Goal: Transaction & Acquisition: Purchase product/service

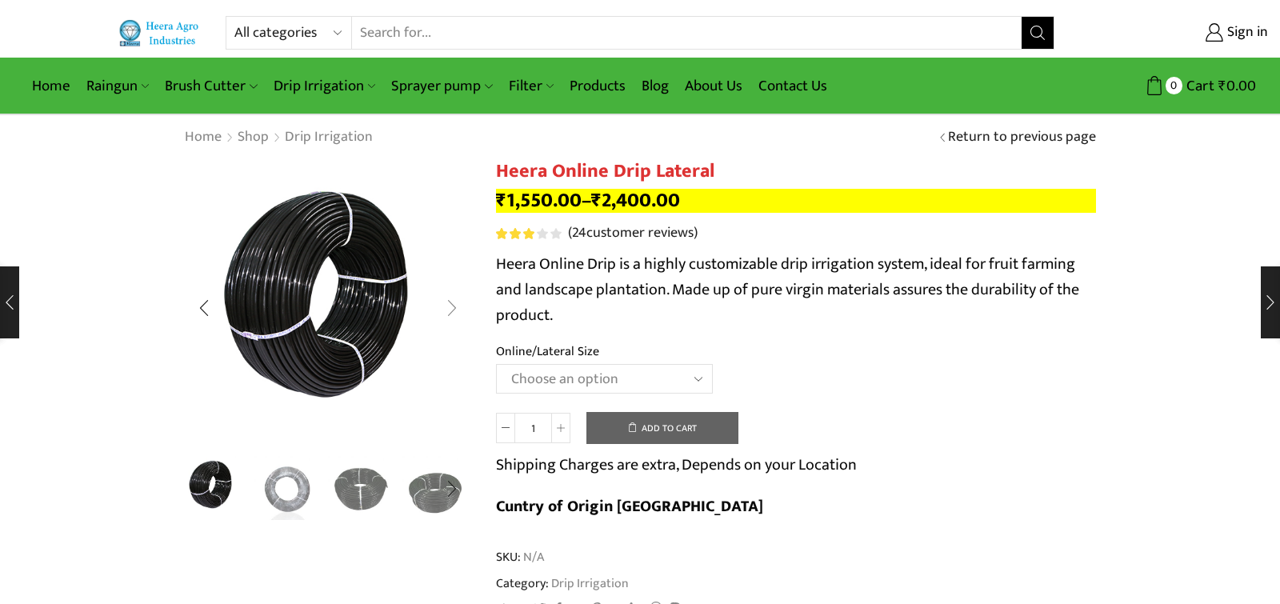
click at [453, 310] on div "Next slide" at bounding box center [452, 308] width 40 height 40
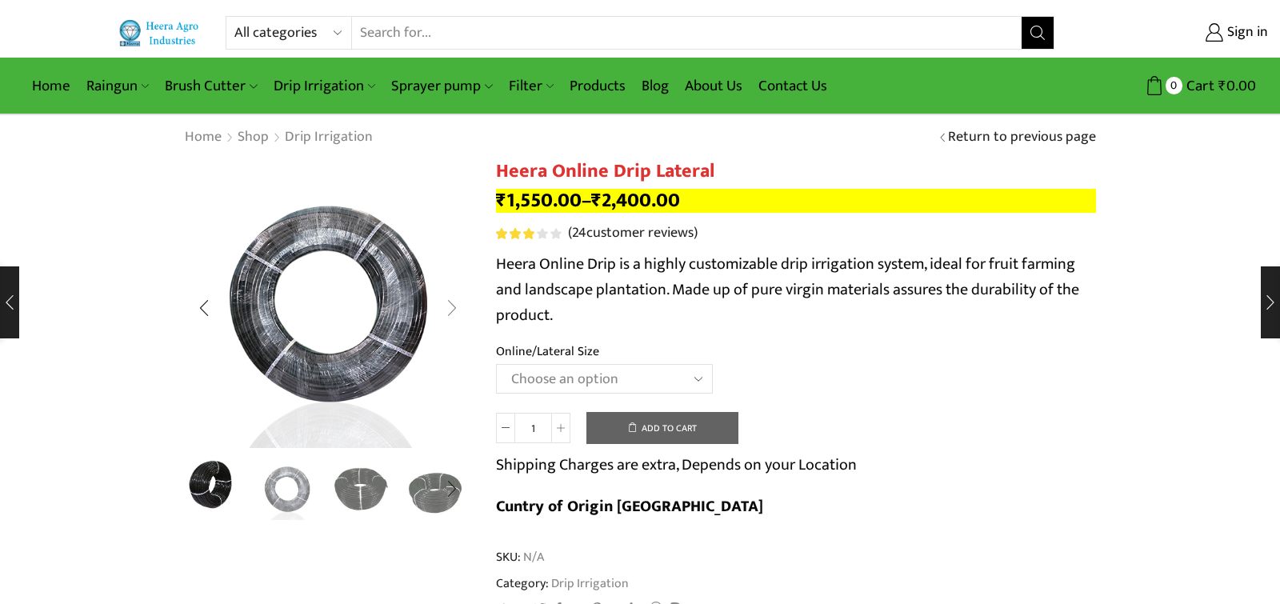
click at [453, 310] on div "Next slide" at bounding box center [452, 308] width 40 height 40
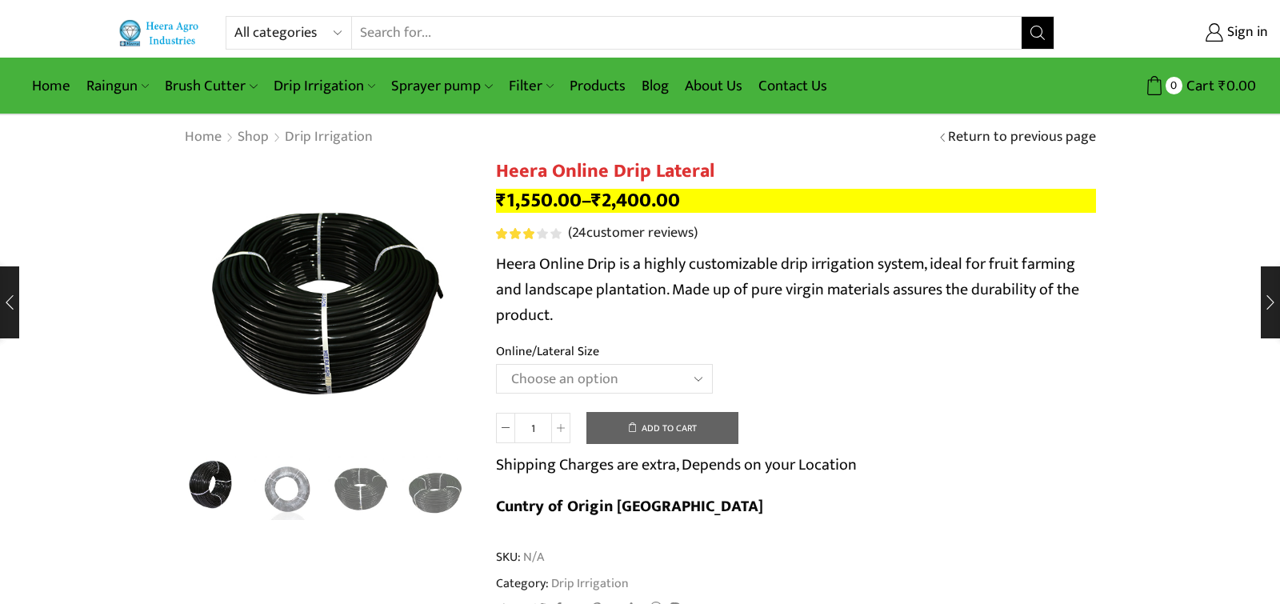
click at [496, 364] on select "Choose an option Heera Online 16MM Heera Online GOLD 16MM Heera Online 12MM Hee…" at bounding box center [604, 379] width 217 height 30
drag, startPoint x: 1199, startPoint y: 460, endPoint x: 1199, endPoint y: 483, distance: 23.2
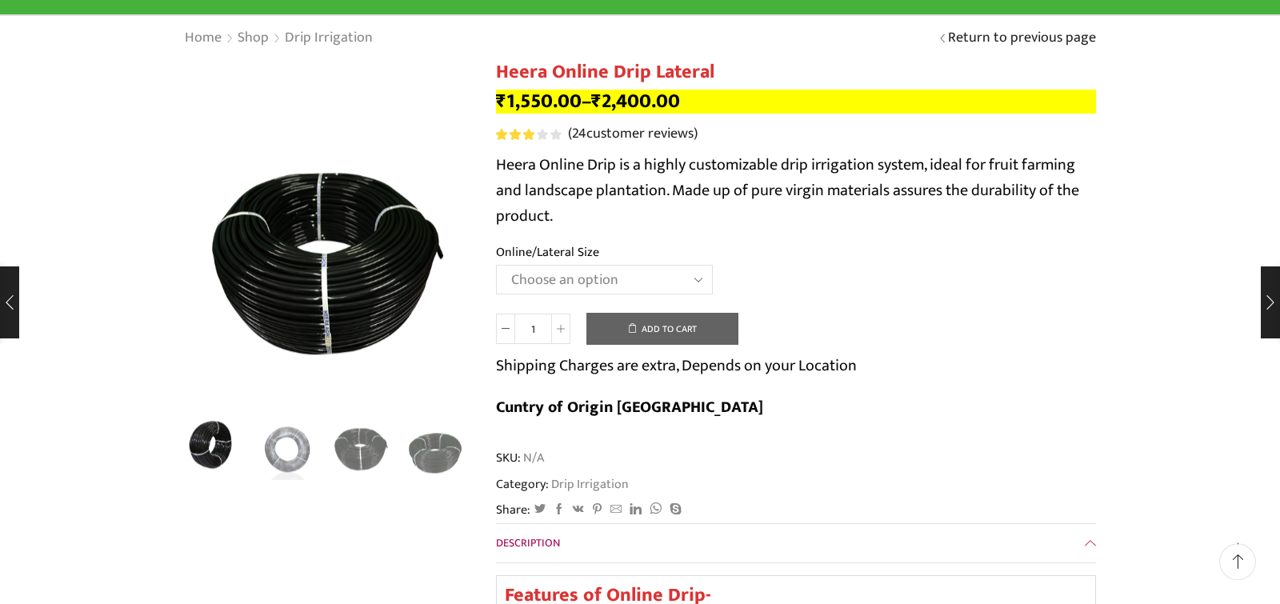
scroll to position [118, 0]
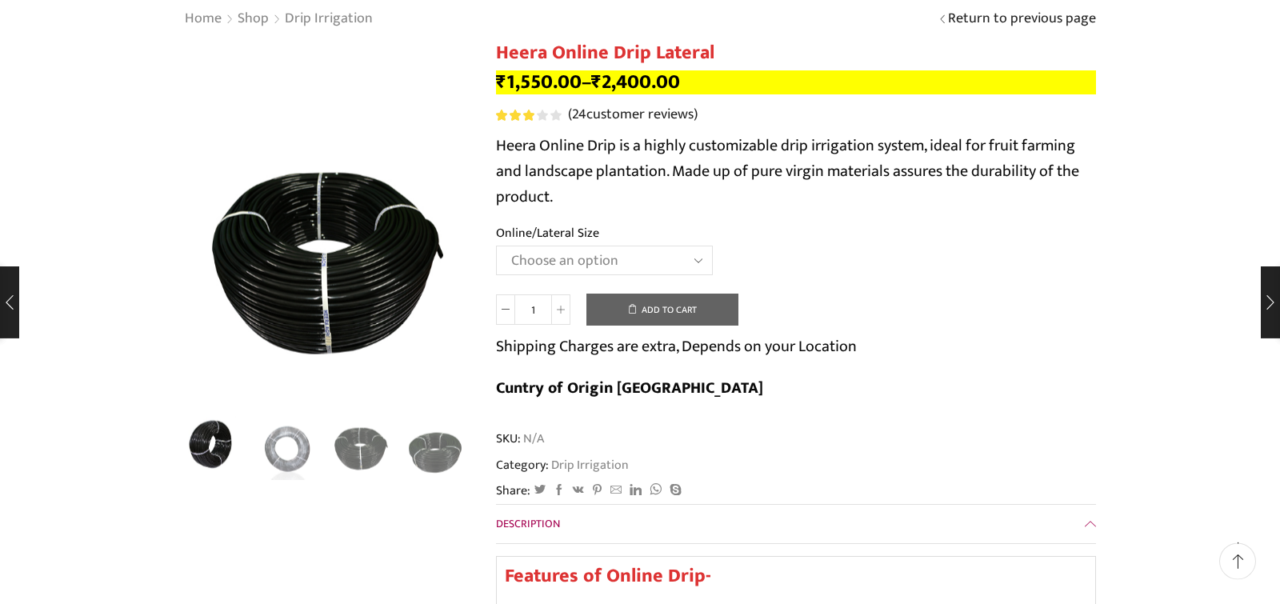
click at [496, 246] on select "Choose an option Heera Online 16MM Heera Online GOLD 16MM Heera Online 12MM Hee…" at bounding box center [604, 261] width 217 height 30
select select "Heera Online 12MM"
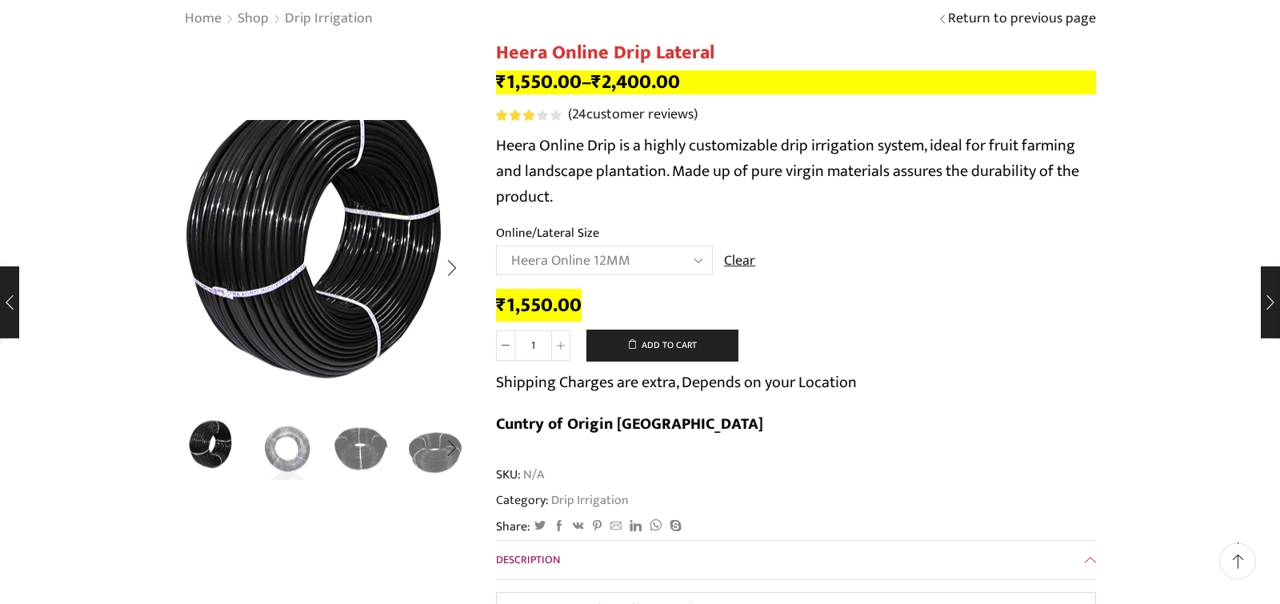
click at [322, 304] on img "1 / 5" at bounding box center [330, 249] width 400 height 400
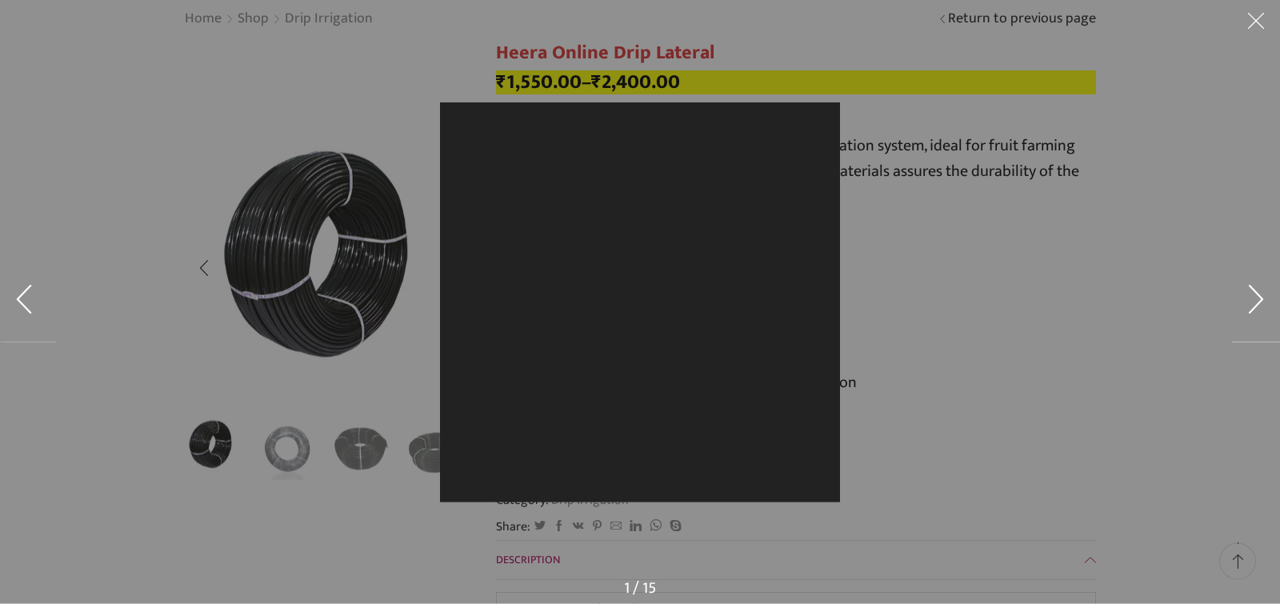
click at [322, 304] on div at bounding box center [640, 302] width 1280 height 604
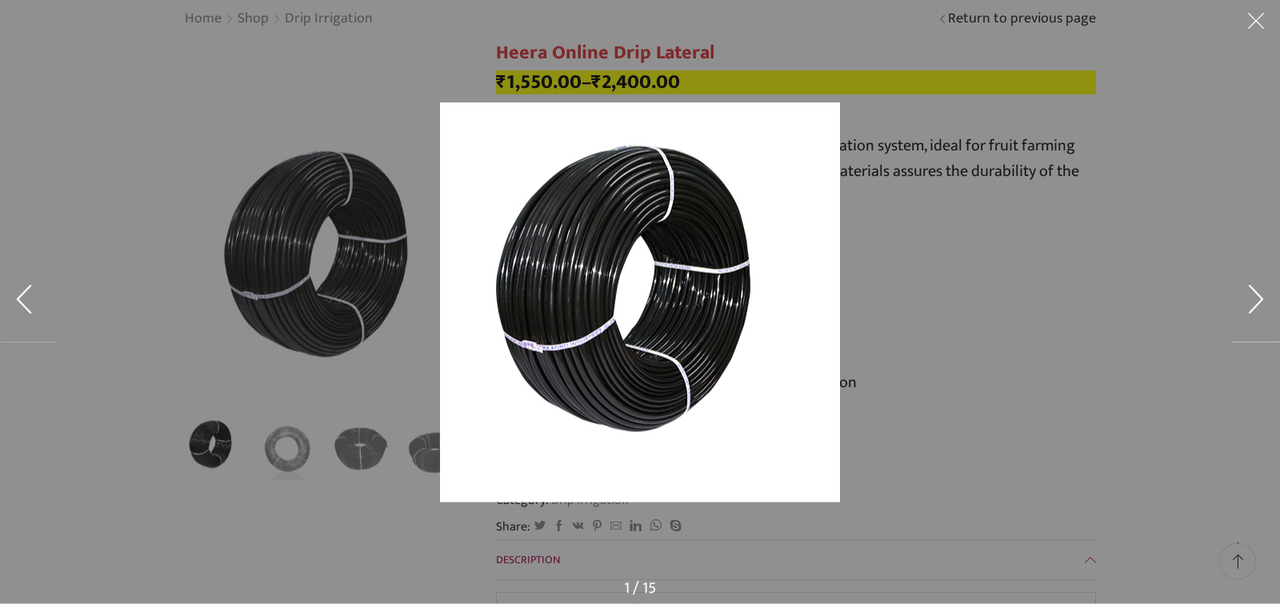
click at [623, 310] on img at bounding box center [640, 302] width 400 height 400
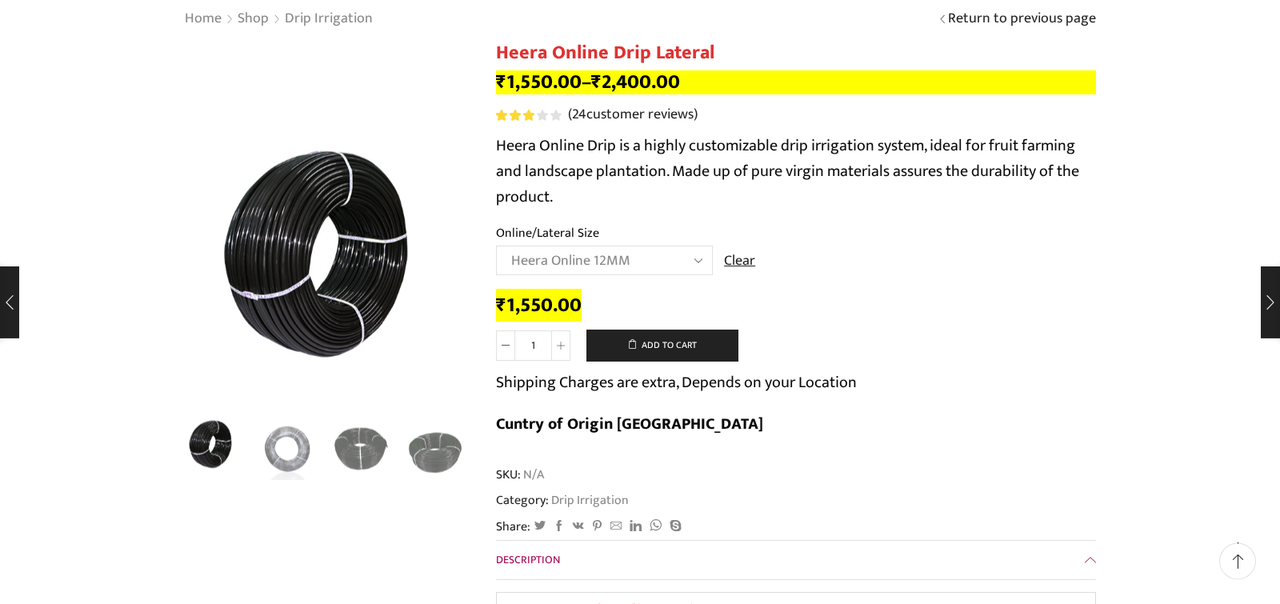
click at [623, 310] on img at bounding box center [640, 302] width 400 height 400
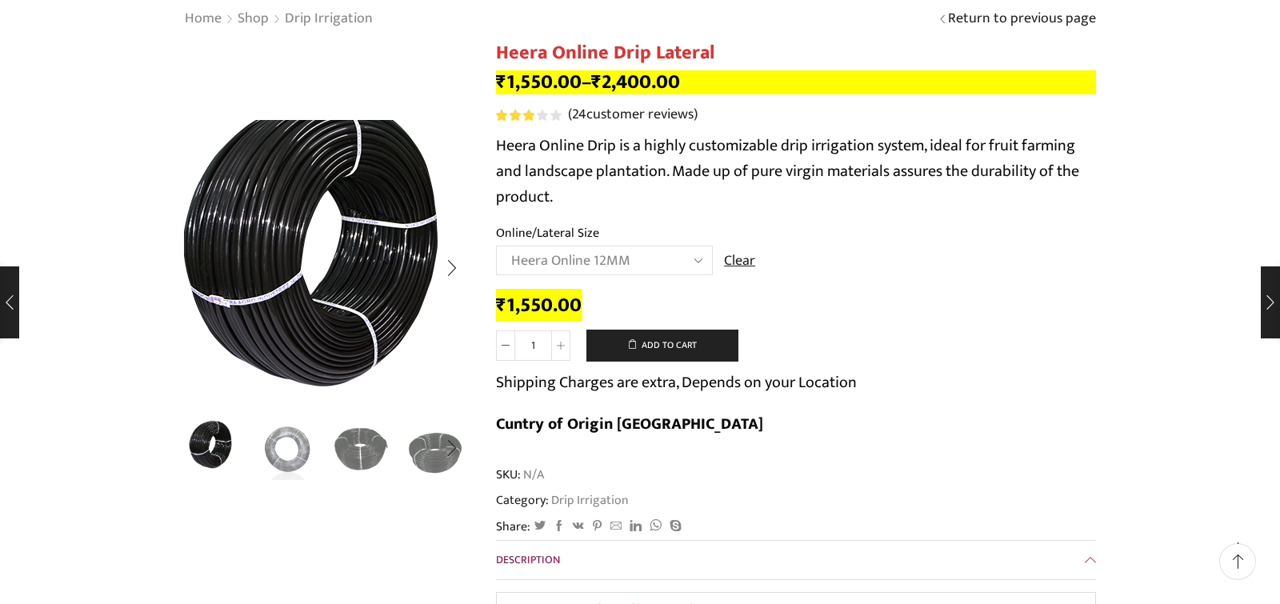
click at [330, 282] on img "1 / 5" at bounding box center [327, 257] width 400 height 400
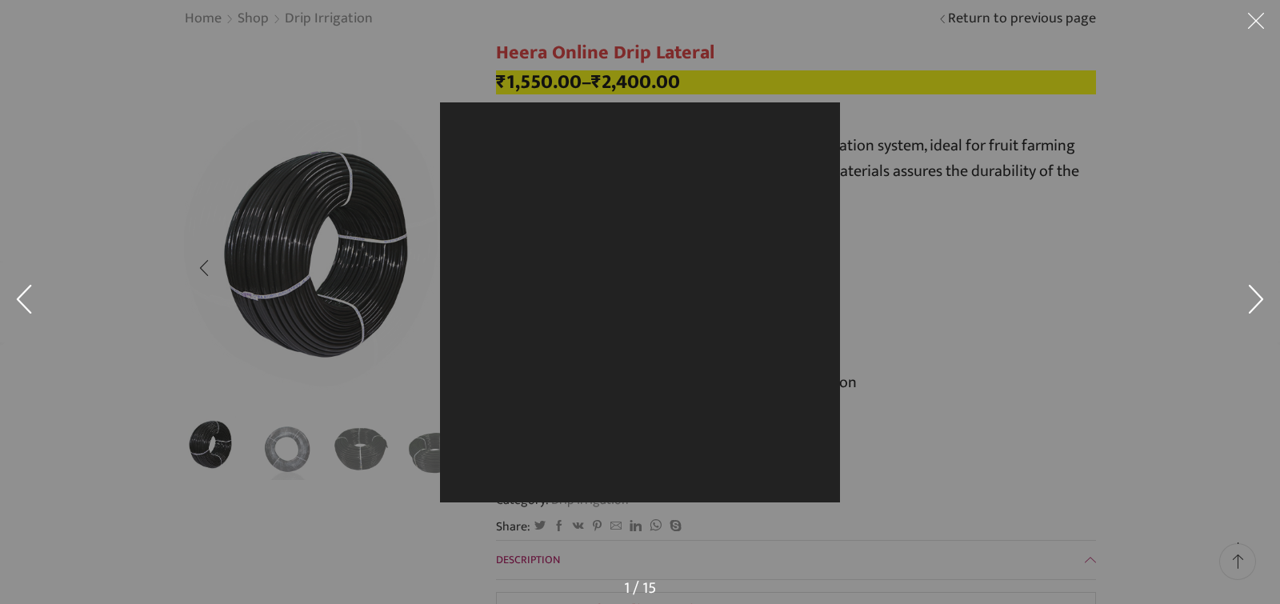
click at [330, 282] on div at bounding box center [640, 302] width 1280 height 604
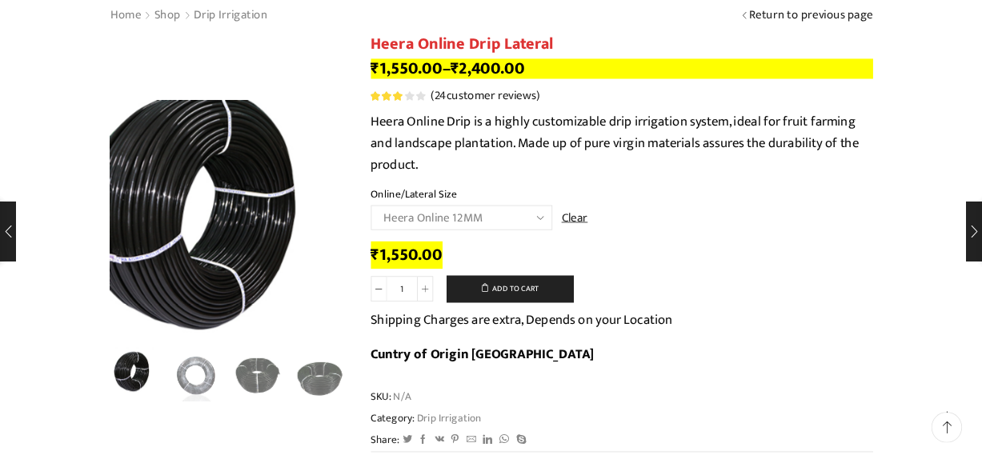
scroll to position [118, 0]
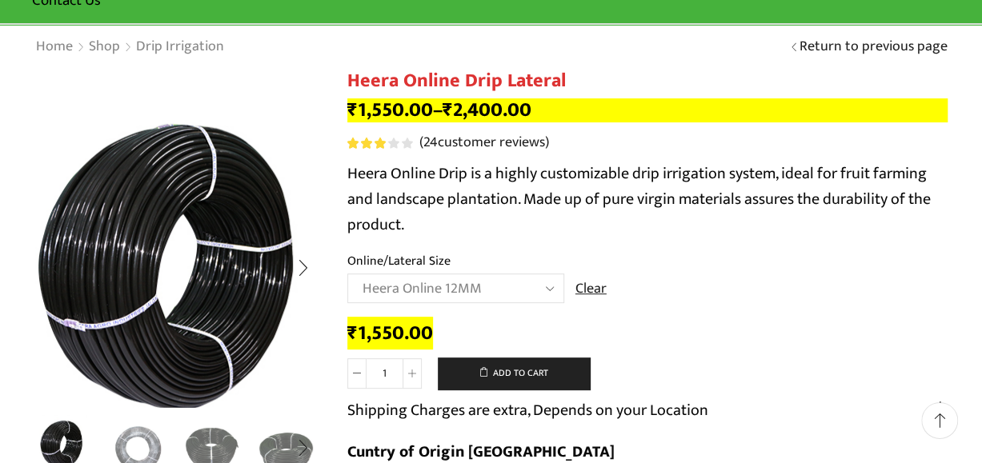
click at [170, 220] on img "1 / 5" at bounding box center [182, 281] width 400 height 400
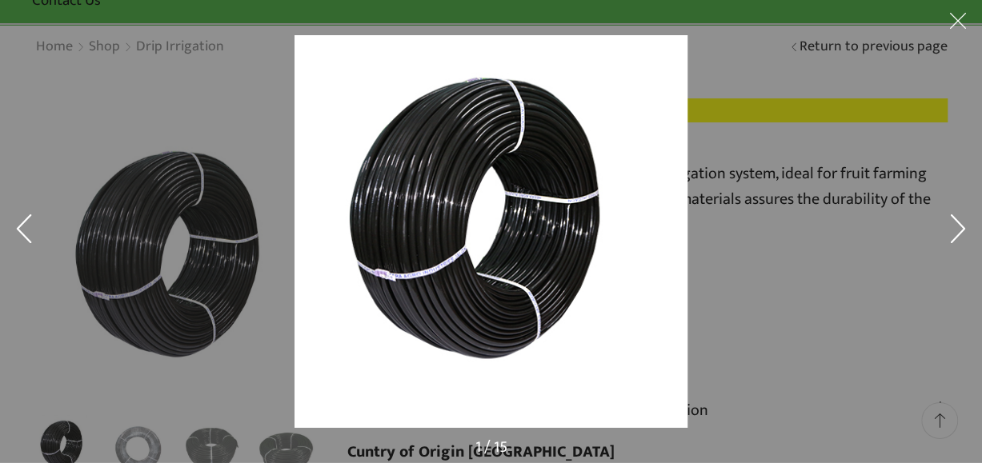
click at [429, 187] on img at bounding box center [490, 231] width 393 height 393
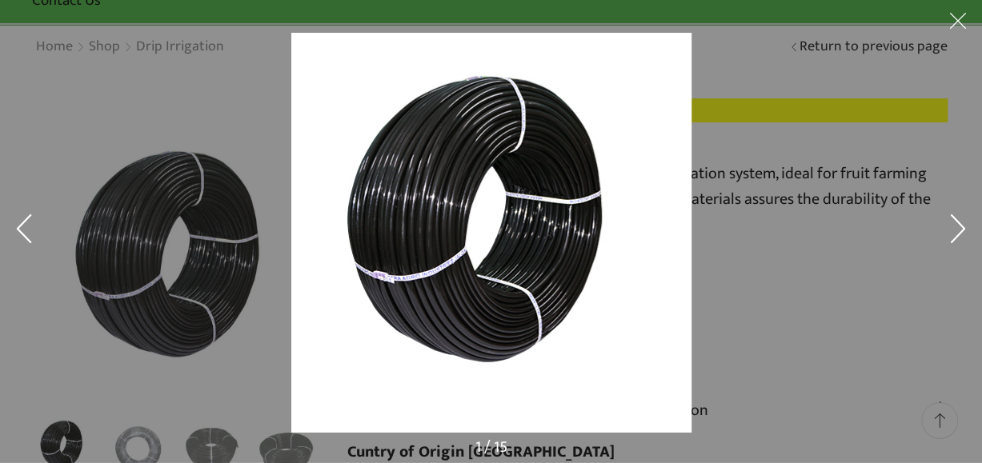
click at [429, 187] on img at bounding box center [491, 233] width 400 height 400
click at [429, 187] on img at bounding box center [491, 233] width 398 height 398
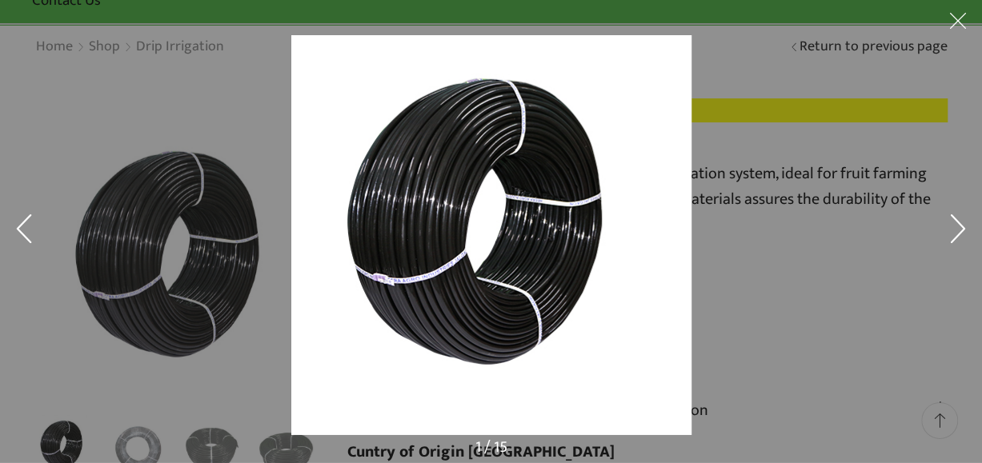
click at [956, 23] on button at bounding box center [958, 24] width 48 height 48
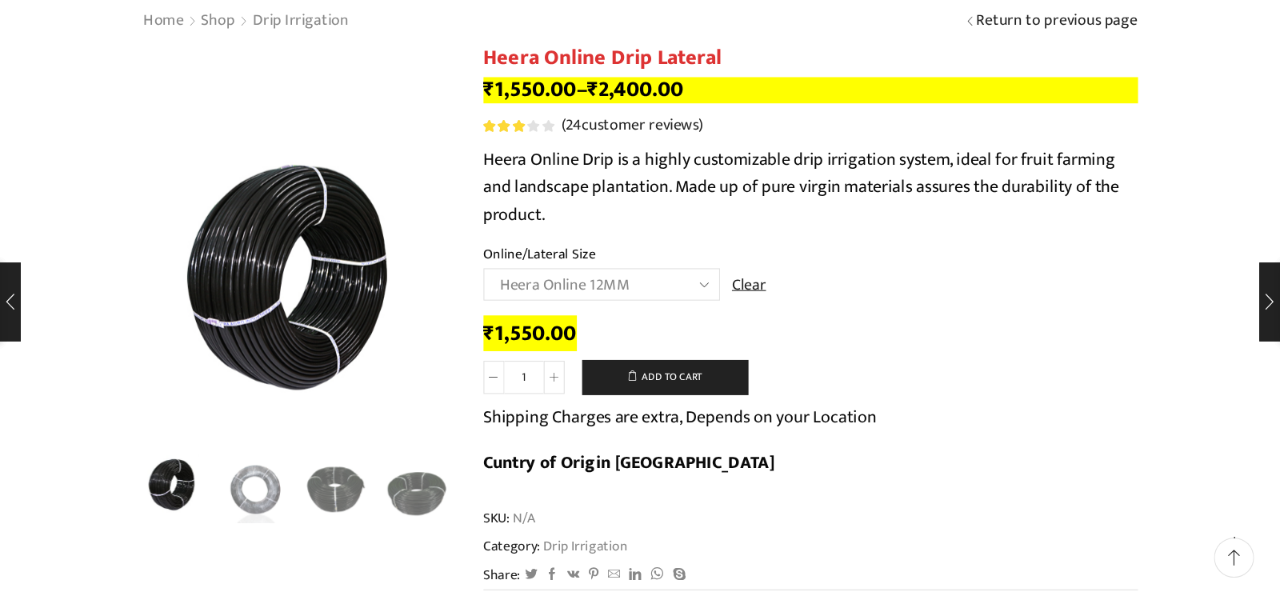
scroll to position [118, 0]
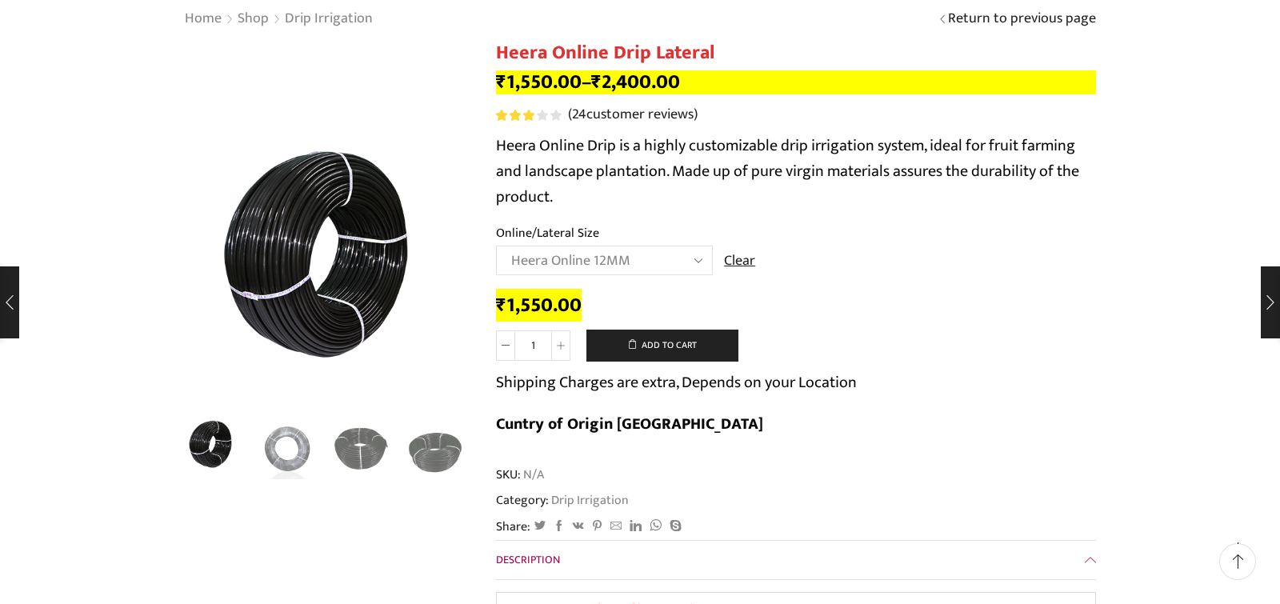
click at [826, 491] on div "Category: Drip Irrigation" at bounding box center [796, 500] width 600 height 18
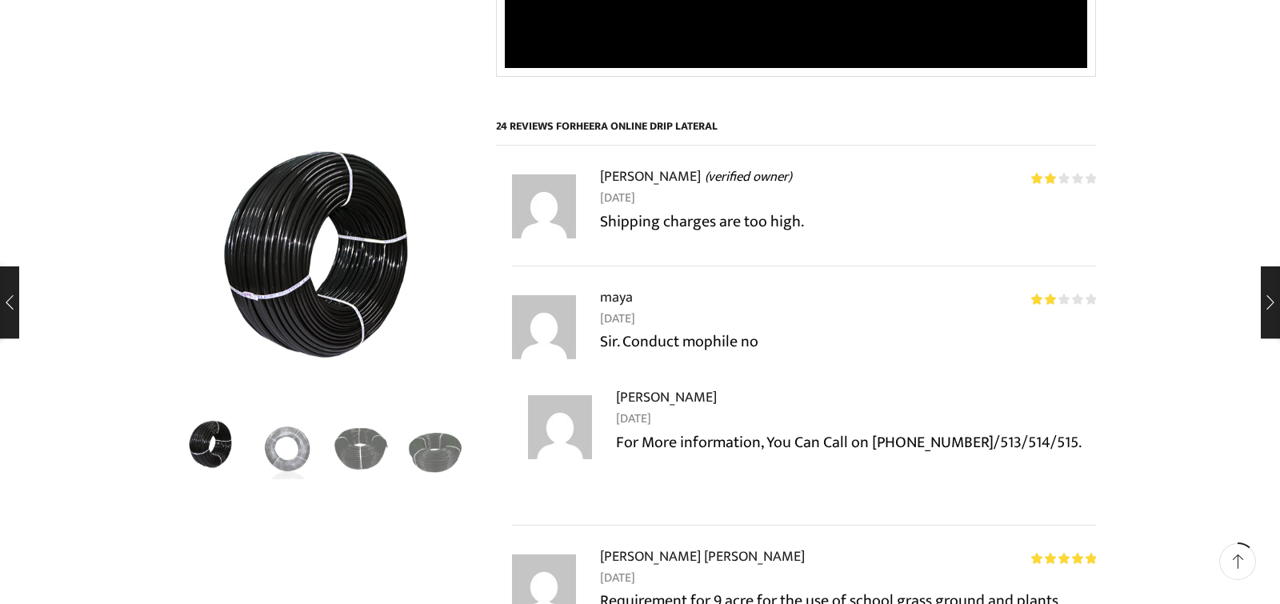
scroll to position [1578, 0]
